Goal: Task Accomplishment & Management: Complete application form

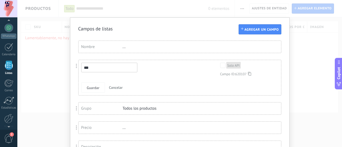
click at [139, 48] on div "..." at bounding box center [140, 46] width 35 height 5
click at [124, 48] on div "..." at bounding box center [140, 46] width 35 height 5
click at [122, 49] on div "Nombre ..." at bounding box center [179, 47] width 202 height 12
click at [149, 44] on div "Nombre ..." at bounding box center [179, 47] width 202 height 12
click at [123, 49] on div "Nombre ..." at bounding box center [179, 47] width 202 height 12
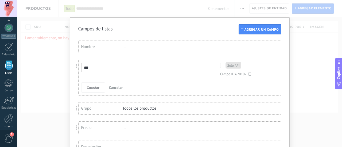
click at [123, 48] on div "..." at bounding box center [140, 46] width 35 height 5
click at [101, 43] on div "Nombre ..." at bounding box center [179, 47] width 202 height 12
click at [86, 45] on div "Nombre" at bounding box center [101, 46] width 41 height 5
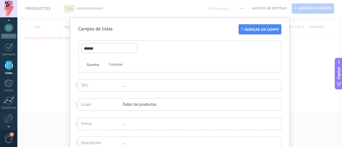
click at [91, 49] on input "******" at bounding box center [109, 49] width 56 height 10
click at [132, 61] on div "Guardar Cancelar" at bounding box center [175, 64] width 189 height 10
click at [91, 64] on span "Guardar" at bounding box center [93, 65] width 13 height 4
click at [87, 84] on div "SKU" at bounding box center [101, 85] width 41 height 5
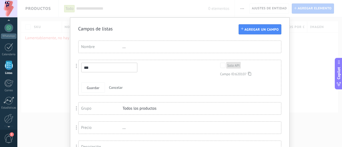
click at [234, 65] on div "Solo API" at bounding box center [233, 65] width 12 height 5
click at [249, 74] on icon at bounding box center [249, 74] width 3 height 4
click at [106, 70] on input "***" at bounding box center [109, 68] width 56 height 10
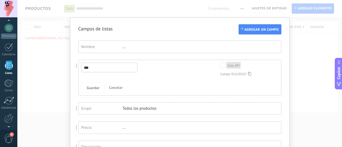
type input "*"
type input "**********"
click at [93, 86] on span "Guardar" at bounding box center [93, 88] width 13 height 4
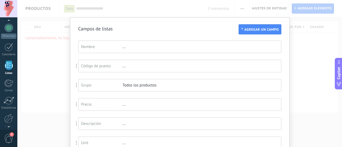
click at [130, 86] on div "Todos los productos" at bounding box center [140, 85] width 35 height 5
click at [84, 87] on div "Grupo" at bounding box center [101, 85] width 41 height 5
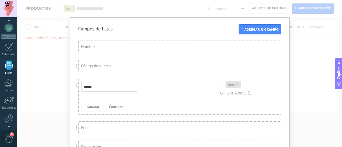
scroll to position [27, 0]
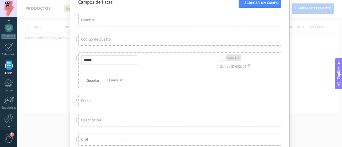
click at [80, 101] on span at bounding box center [77, 101] width 10 height 13
click at [83, 101] on div "Precio" at bounding box center [101, 100] width 41 height 5
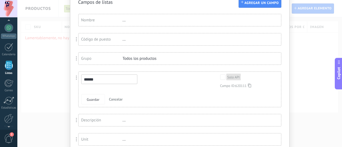
click at [140, 60] on div "Todos los productos" at bounding box center [140, 58] width 35 height 5
click at [98, 57] on div "Grupo" at bounding box center [101, 58] width 41 height 5
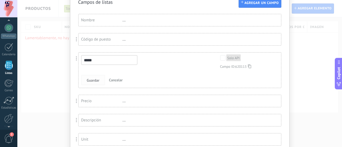
scroll to position [53, 0]
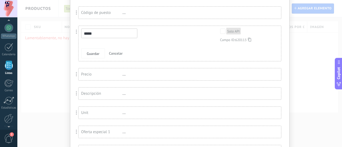
click at [97, 73] on div "Precio" at bounding box center [101, 74] width 41 height 5
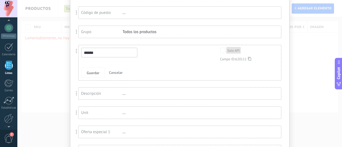
click at [76, 50] on span at bounding box center [76, 51] width 1 height 5
click at [99, 32] on div "Grupo" at bounding box center [101, 31] width 41 height 5
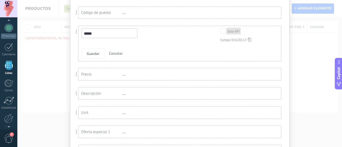
drag, startPoint x: 101, startPoint y: 73, endPoint x: 95, endPoint y: 76, distance: 6.8
click at [95, 76] on div "Precio" at bounding box center [101, 74] width 41 height 5
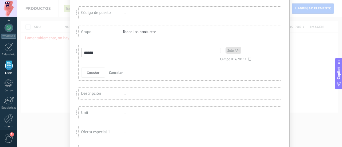
click at [120, 93] on div "Descripción" at bounding box center [101, 93] width 41 height 5
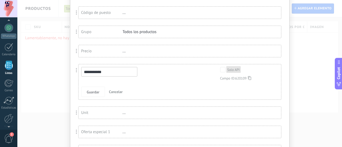
click at [91, 53] on div "Precio" at bounding box center [101, 51] width 41 height 5
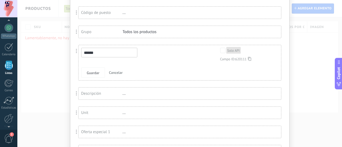
click at [76, 50] on span at bounding box center [76, 51] width 1 height 5
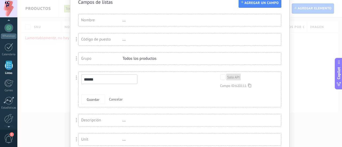
scroll to position [0, 0]
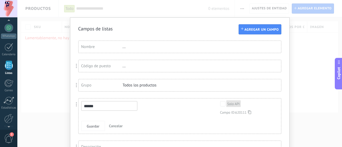
click at [133, 30] on div "Campos de listas" at bounding box center [179, 29] width 203 height 6
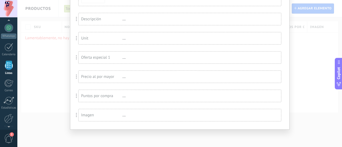
click at [130, 57] on div "..." at bounding box center [140, 57] width 35 height 5
click at [111, 58] on div "Oferta especial 1" at bounding box center [101, 57] width 41 height 5
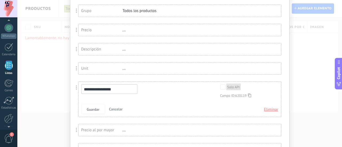
scroll to position [48, 0]
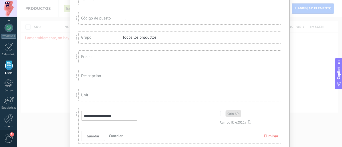
click at [89, 55] on div "Precio" at bounding box center [101, 56] width 41 height 5
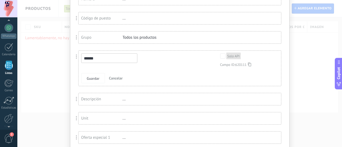
click at [90, 98] on div "Descripción" at bounding box center [101, 99] width 41 height 5
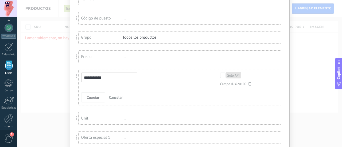
click at [86, 118] on div "Unit" at bounding box center [101, 118] width 41 height 5
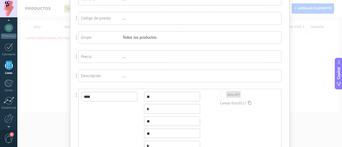
scroll to position [21, 0]
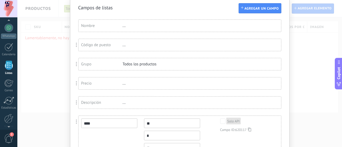
click at [83, 81] on div "Precio" at bounding box center [101, 83] width 41 height 5
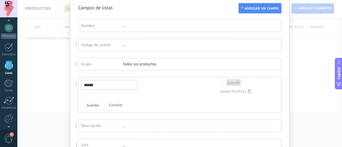
click at [91, 85] on input "******" at bounding box center [109, 85] width 56 height 10
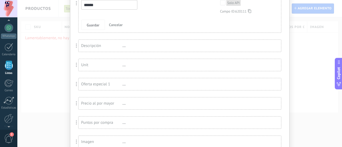
scroll to position [128, 0]
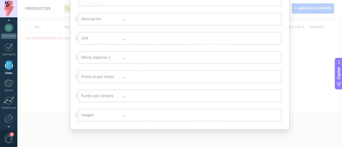
click at [104, 98] on div "Puntos por compra" at bounding box center [101, 95] width 41 height 5
click at [105, 56] on div "Precio al por mayor" at bounding box center [101, 57] width 41 height 5
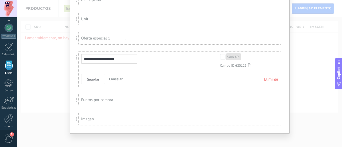
click at [273, 78] on span "Eliminar" at bounding box center [271, 80] width 14 height 10
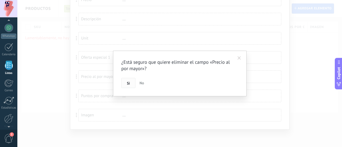
click at [127, 81] on span "Si" at bounding box center [128, 83] width 3 height 4
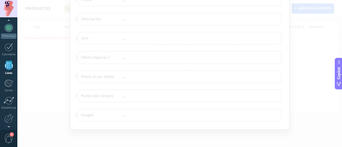
scroll to position [85, 0]
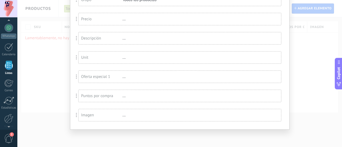
click at [90, 59] on div "Unit" at bounding box center [101, 57] width 41 height 5
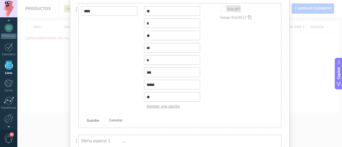
scroll to position [198, 0]
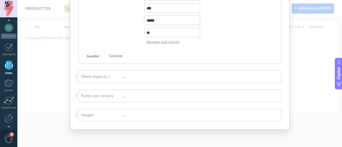
click at [132, 131] on div "Campos de listas Agregar un campo Usted ha alcanzado la cantidad máxima de los …" at bounding box center [179, 73] width 324 height 147
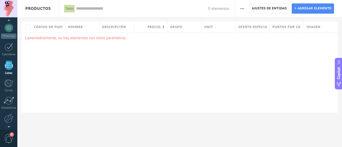
click at [266, 7] on span "Ajustes de entidad" at bounding box center [268, 9] width 35 height 10
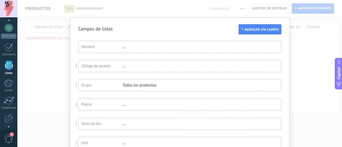
click at [303, 58] on div "Campos de listas Agregar un campo Usted ha alcanzado la cantidad máxima de los …" at bounding box center [179, 73] width 324 height 147
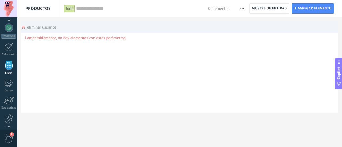
click at [37, 57] on div "Lamentablemente, no hay elementos con estos parámetros." at bounding box center [179, 73] width 316 height 80
click at [3, 28] on link "WhatsApp" at bounding box center [8, 30] width 17 height 15
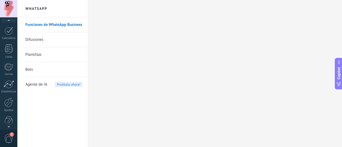
scroll to position [15, 0]
click at [61, 22] on link "Funciones de WhatsApp Business" at bounding box center [53, 24] width 57 height 15
click at [39, 39] on link "Difusiones" at bounding box center [53, 39] width 57 height 15
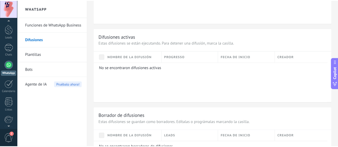
scroll to position [294, 0]
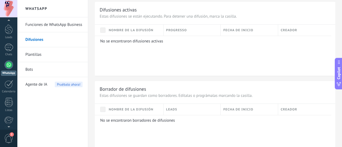
click at [36, 55] on link "Plantillas" at bounding box center [53, 54] width 57 height 15
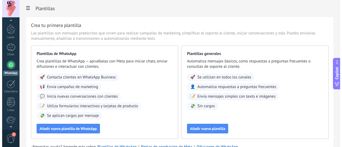
scroll to position [38, 0]
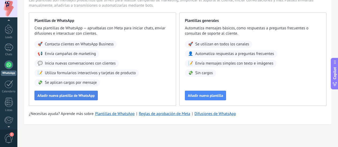
click at [95, 94] on span "Añadir nueva plantilla de WhatsApp" at bounding box center [65, 96] width 57 height 4
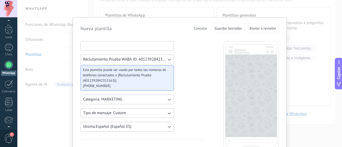
click at [121, 45] on input at bounding box center [127, 45] width 93 height 9
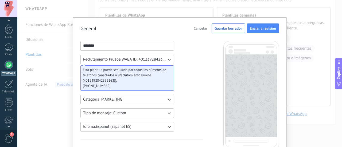
type input "*******"
click at [171, 59] on button "Reclutamiento Prueba WABA ID: 4012392842355163" at bounding box center [126, 60] width 93 height 10
click at [167, 102] on icon "button" at bounding box center [168, 99] width 5 height 5
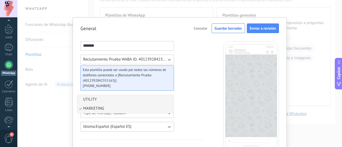
click at [92, 99] on span "UTILITY" at bounding box center [90, 99] width 14 height 5
click at [168, 113] on icon "button" at bounding box center [168, 112] width 5 height 5
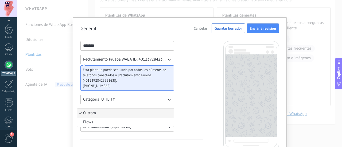
click at [161, 120] on li "Flows" at bounding box center [125, 122] width 96 height 9
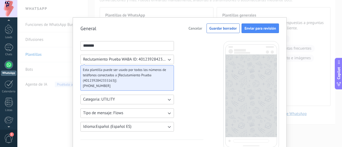
scroll to position [27, 0]
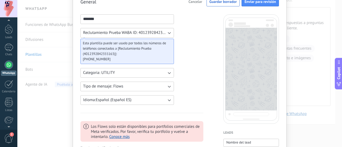
click at [166, 73] on icon "button" at bounding box center [168, 72] width 5 height 5
click at [160, 82] on li "MARKETING" at bounding box center [125, 81] width 96 height 9
click at [166, 73] on icon "button" at bounding box center [168, 72] width 5 height 5
click at [146, 71] on li "UTILITY" at bounding box center [125, 72] width 96 height 9
click at [149, 85] on button "Tipo de mensaje: Flows" at bounding box center [126, 87] width 93 height 10
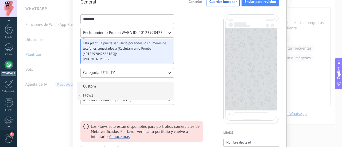
click at [147, 89] on li "Custom" at bounding box center [125, 86] width 96 height 9
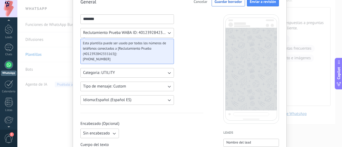
scroll to position [80, 0]
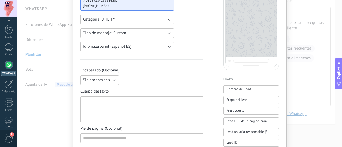
click at [169, 44] on icon "button" at bounding box center [168, 46] width 5 height 5
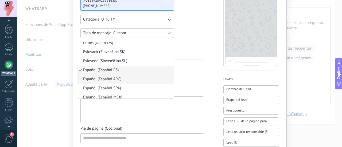
scroll to position [157, 0]
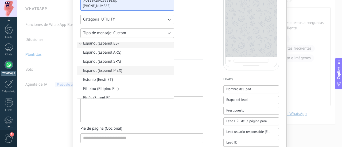
click at [120, 70] on span "Español (Español MEX)" at bounding box center [102, 70] width 39 height 5
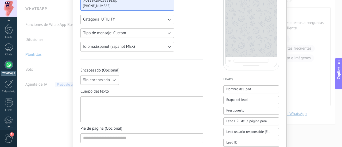
click at [166, 73] on span "Encabezado (Opcional)" at bounding box center [141, 70] width 123 height 5
click at [115, 78] on icon "button" at bounding box center [113, 79] width 5 height 5
click at [176, 75] on div "Encabezado (Opcional) Sin encabezado Sin encabezado Texto Imagen o archivo" at bounding box center [141, 76] width 123 height 17
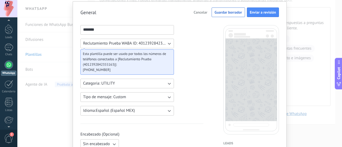
scroll to position [43, 0]
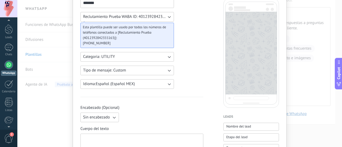
click at [141, 137] on div at bounding box center [141, 146] width 117 height 21
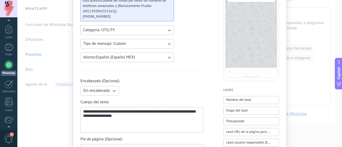
scroll to position [96, 0]
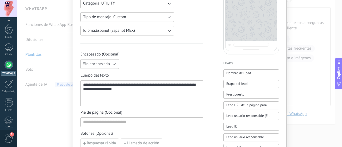
click at [130, 85] on div "**********" at bounding box center [141, 93] width 117 height 21
click at [124, 120] on input at bounding box center [142, 122] width 122 height 9
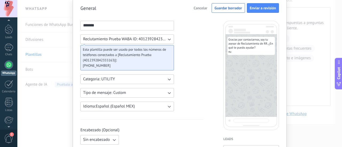
scroll to position [74, 0]
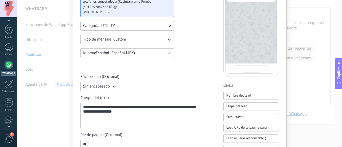
type input "*"
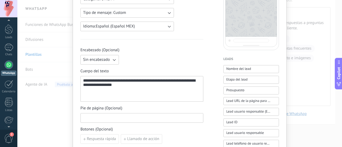
scroll to position [127, 0]
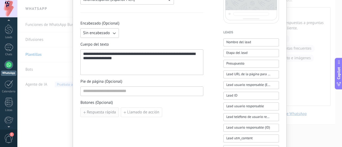
click at [97, 113] on span "Respuesta rápida" at bounding box center [101, 112] width 29 height 4
click at [121, 113] on input at bounding box center [111, 112] width 60 height 9
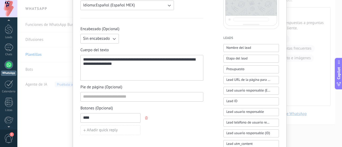
scroll to position [175, 0]
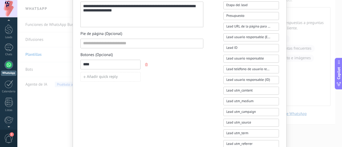
type input "*"
type input "**********"
click at [119, 77] on button "Añadir quick reply" at bounding box center [110, 77] width 60 height 10
click at [119, 77] on input at bounding box center [111, 76] width 60 height 9
type input "**********"
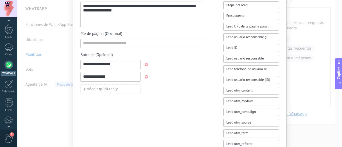
click at [108, 106] on div "**********" at bounding box center [141, 46] width 123 height 361
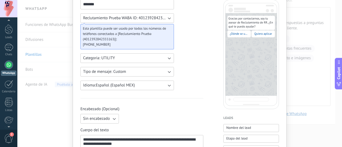
scroll to position [68, 0]
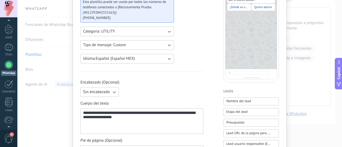
click at [136, 121] on div "**********" at bounding box center [141, 121] width 117 height 21
click at [236, 122] on span "Presupuesto" at bounding box center [235, 122] width 18 height 5
click at [188, 87] on div "Encabezado (Opcional) Sin encabezado" at bounding box center [141, 88] width 123 height 17
click at [164, 31] on button "Categoria: UTILITY" at bounding box center [126, 32] width 93 height 10
click at [158, 43] on li "MARKETING" at bounding box center [125, 40] width 96 height 9
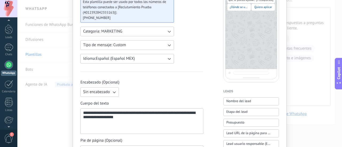
click at [159, 89] on div "Sin encabezado" at bounding box center [141, 92] width 123 height 10
click at [142, 33] on button "Categoria: MARKETING" at bounding box center [126, 32] width 93 height 10
click at [140, 31] on li "UTILITY" at bounding box center [125, 31] width 96 height 9
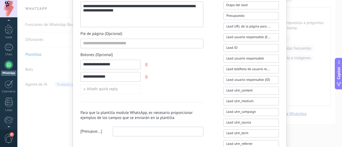
scroll to position [148, 0]
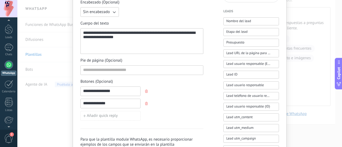
click at [88, 33] on div "**********" at bounding box center [141, 41] width 117 height 21
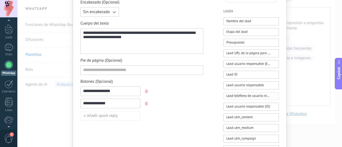
click at [241, 96] on span "Lead teléfono de usuario responsable" at bounding box center [248, 95] width 44 height 5
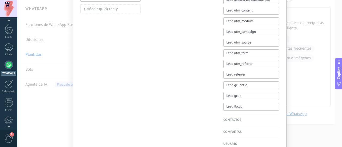
scroll to position [283, 0]
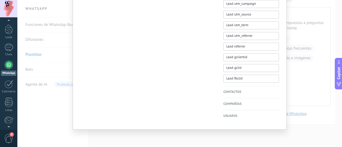
click at [233, 93] on h4 "Contactos" at bounding box center [251, 91] width 56 height 5
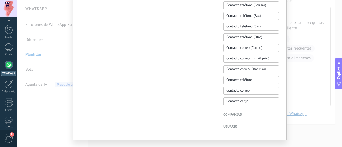
click at [235, 114] on h4 "Compañías" at bounding box center [251, 114] width 56 height 5
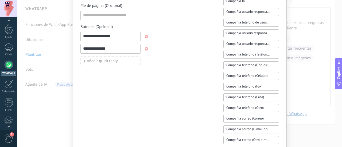
scroll to position [149, 0]
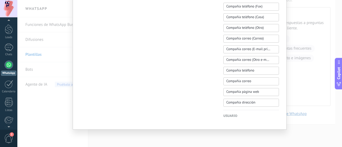
click at [236, 119] on h4 "Usuario" at bounding box center [251, 115] width 56 height 5
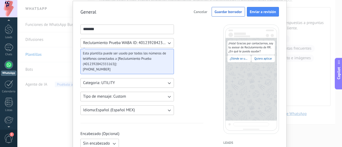
scroll to position [0, 0]
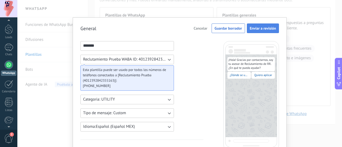
click at [259, 28] on span "Enviar a revisión" at bounding box center [263, 28] width 26 height 4
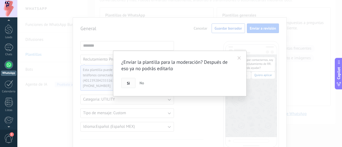
click at [128, 81] on span "Si" at bounding box center [128, 83] width 3 height 4
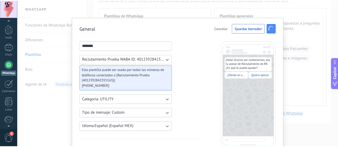
scroll to position [8, 0]
